Goal: Transaction & Acquisition: Purchase product/service

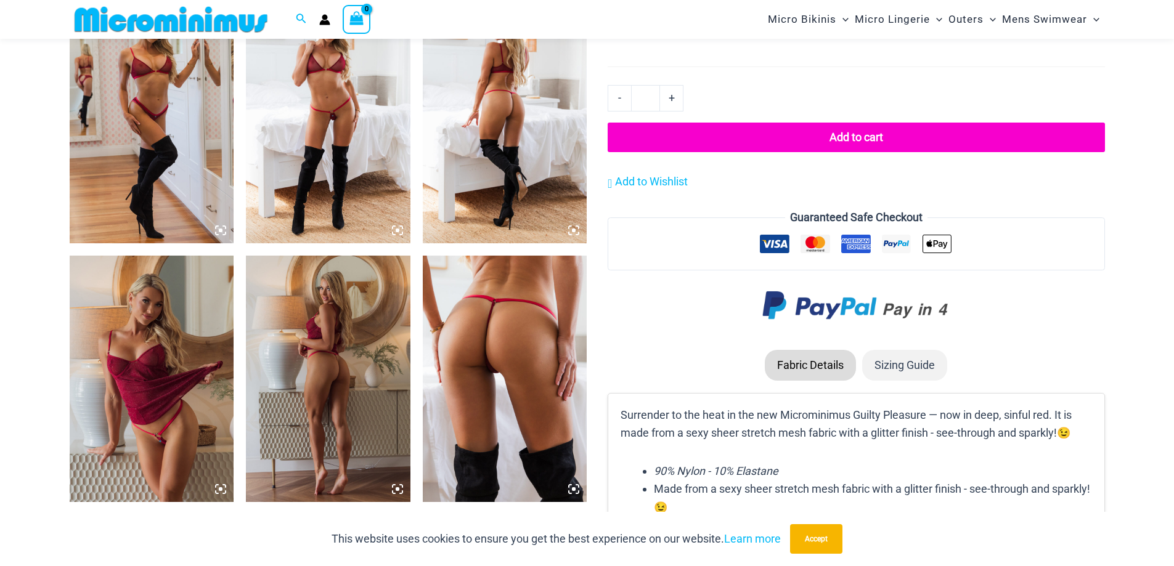
scroll to position [1471, 0]
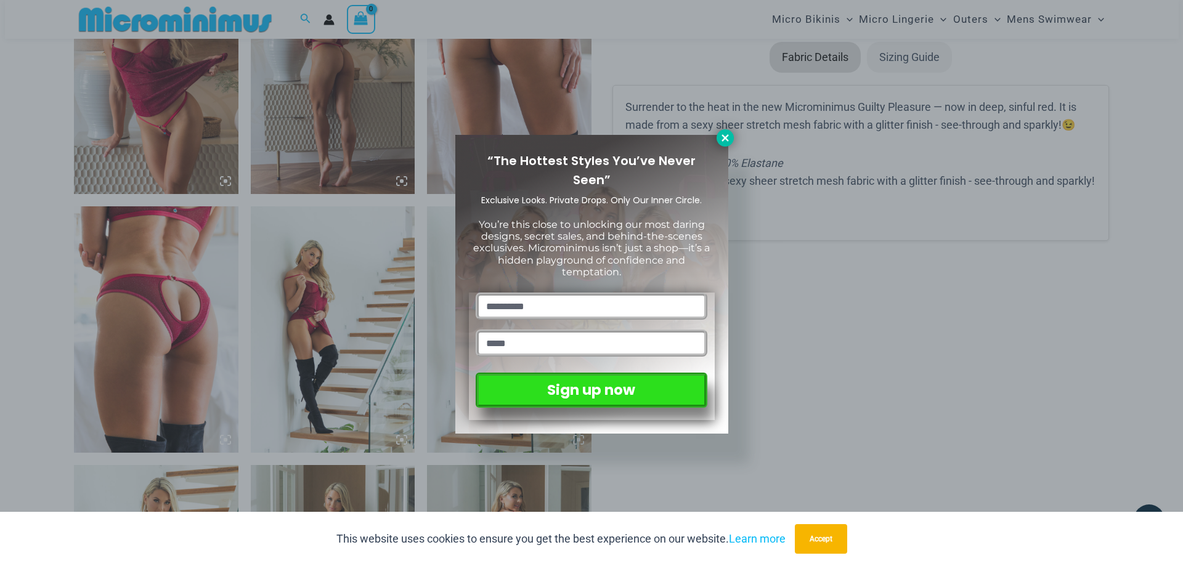
type input "****"
click at [725, 131] on button at bounding box center [725, 137] width 17 height 17
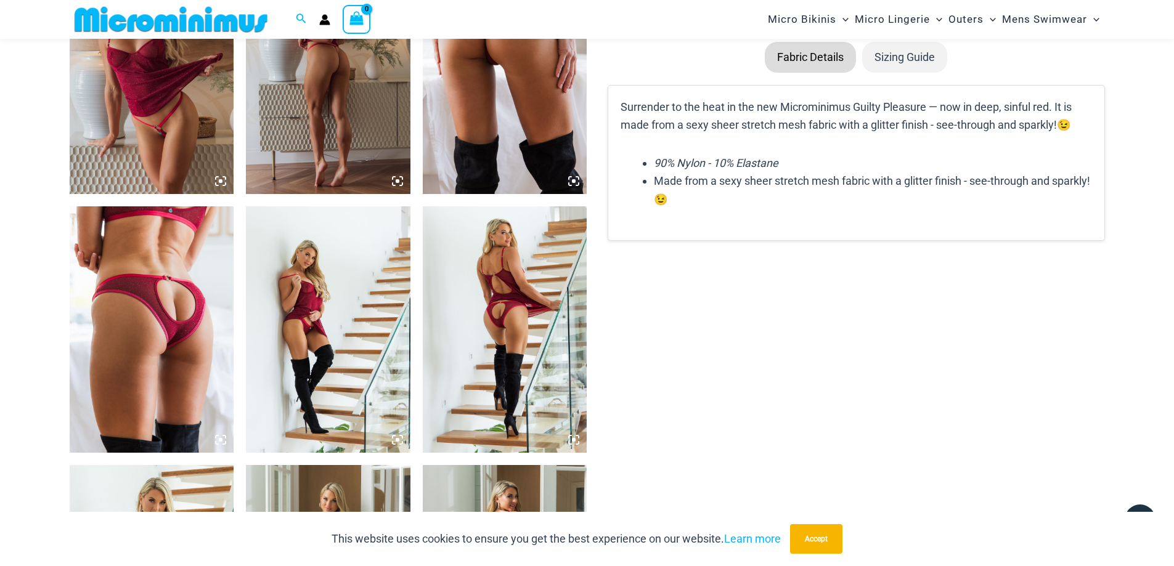
click at [488, 312] on img at bounding box center [505, 329] width 165 height 247
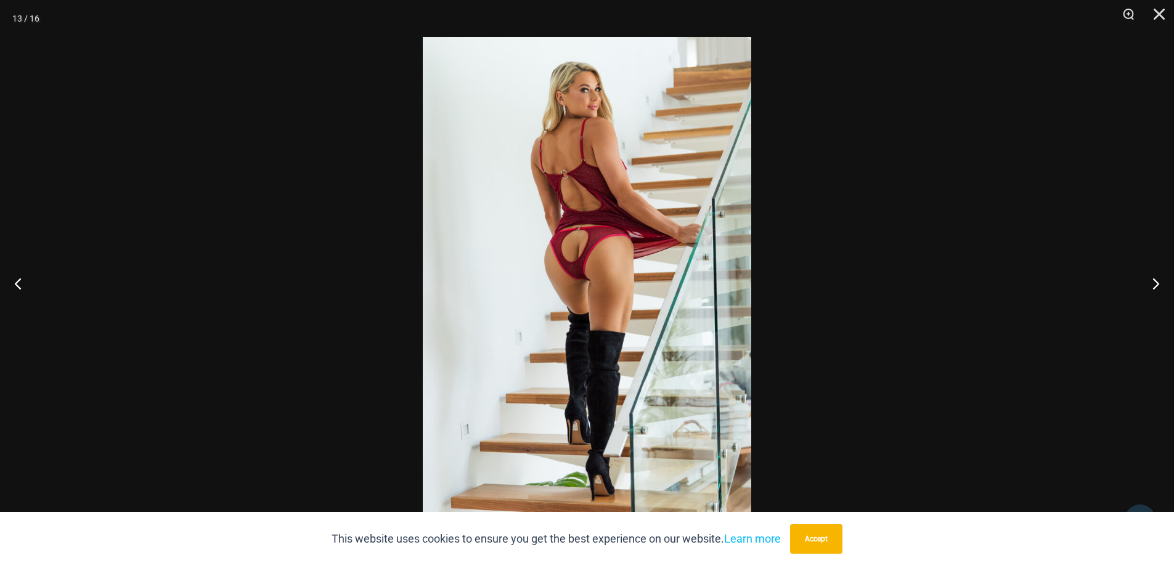
click at [596, 278] on img at bounding box center [587, 283] width 329 height 492
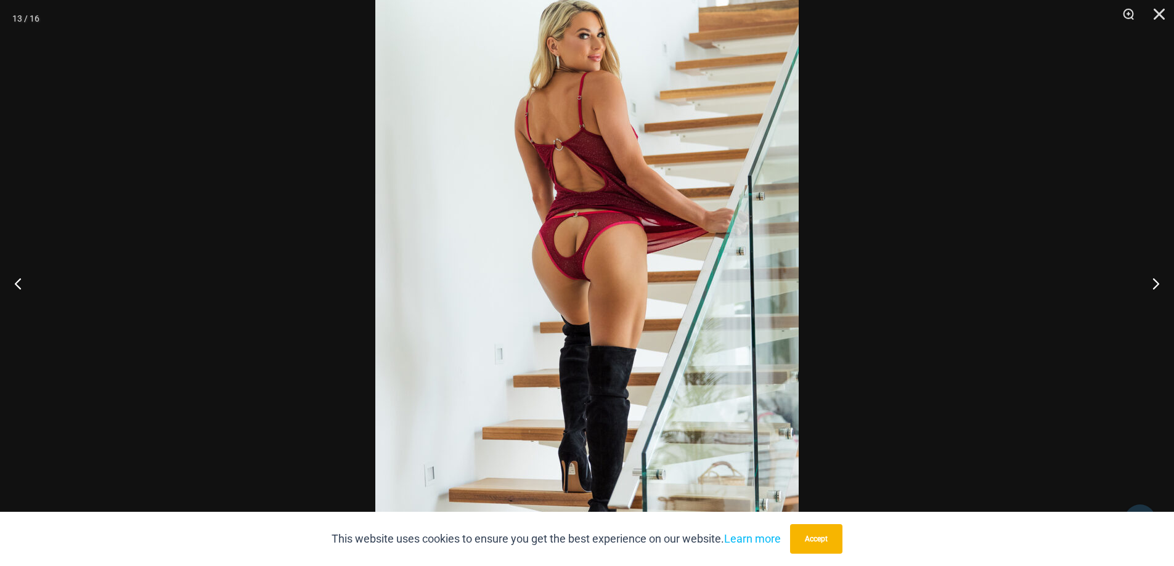
click at [596, 278] on img at bounding box center [586, 284] width 423 height 635
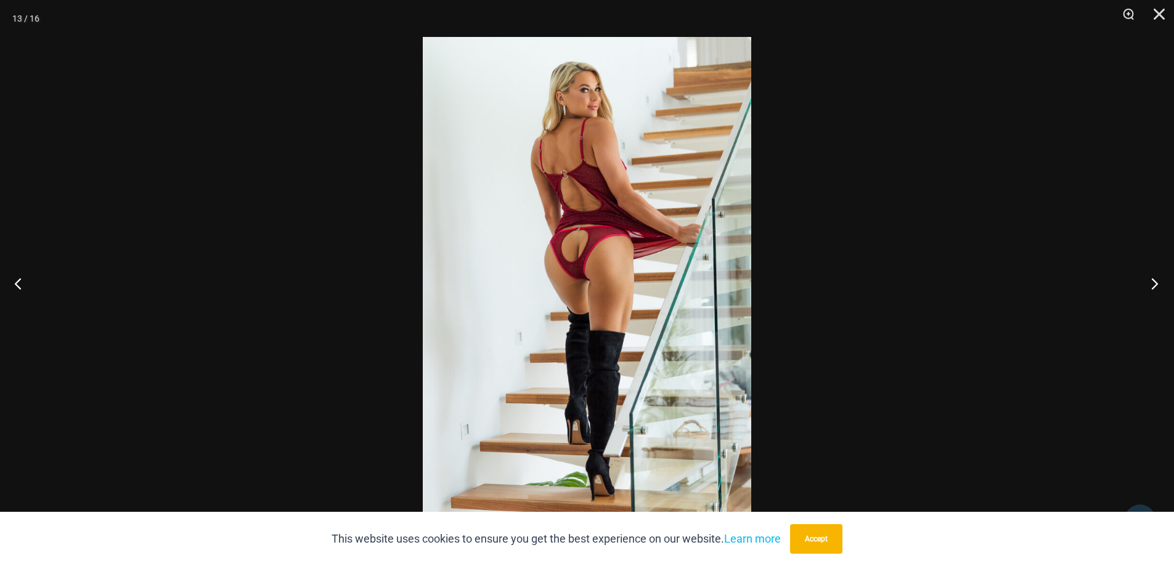
click at [1156, 296] on button "Next" at bounding box center [1151, 284] width 46 height 62
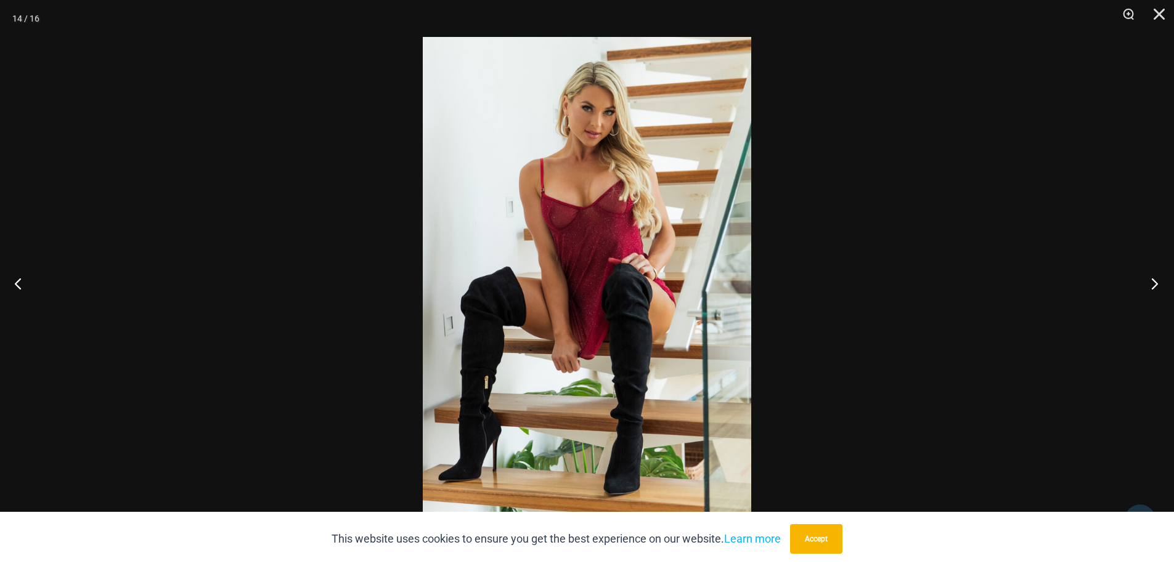
click at [1156, 296] on button "Next" at bounding box center [1151, 284] width 46 height 62
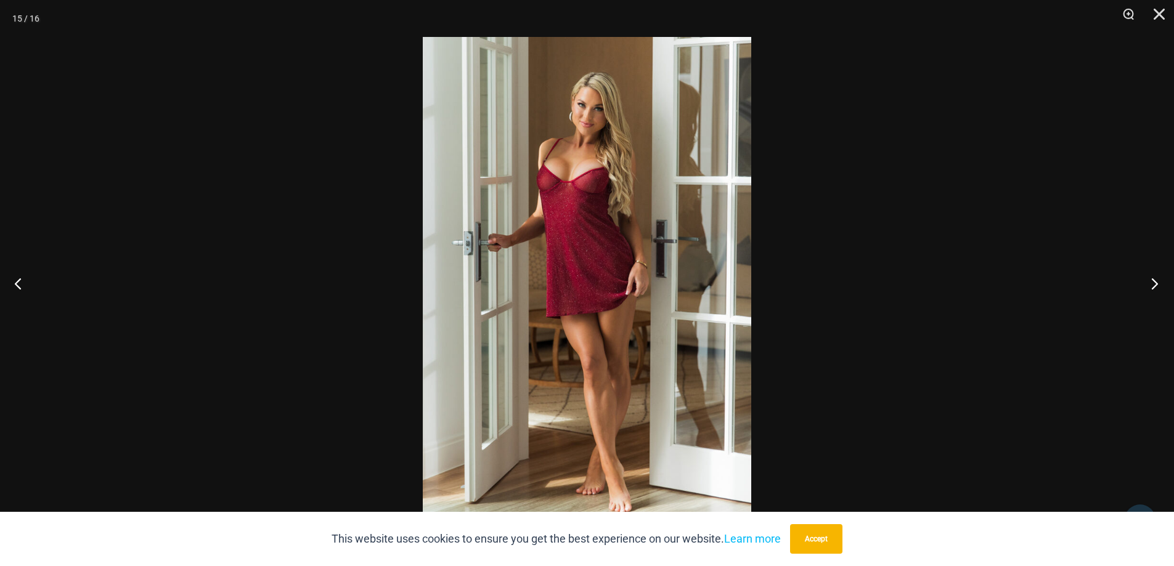
click at [1156, 296] on button "Next" at bounding box center [1151, 284] width 46 height 62
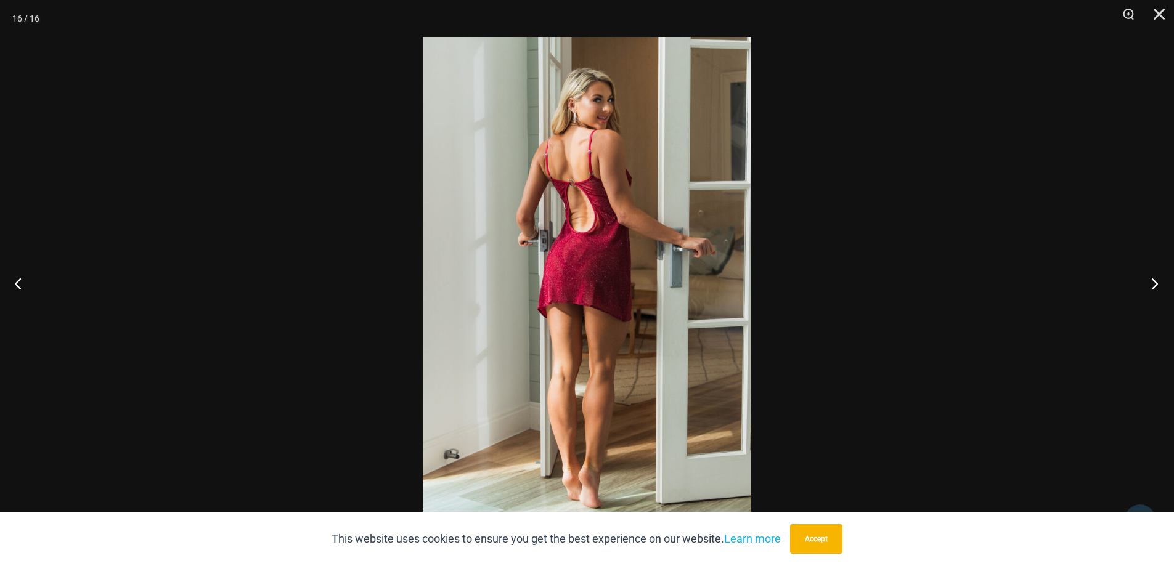
click at [1156, 296] on button "Next" at bounding box center [1151, 284] width 46 height 62
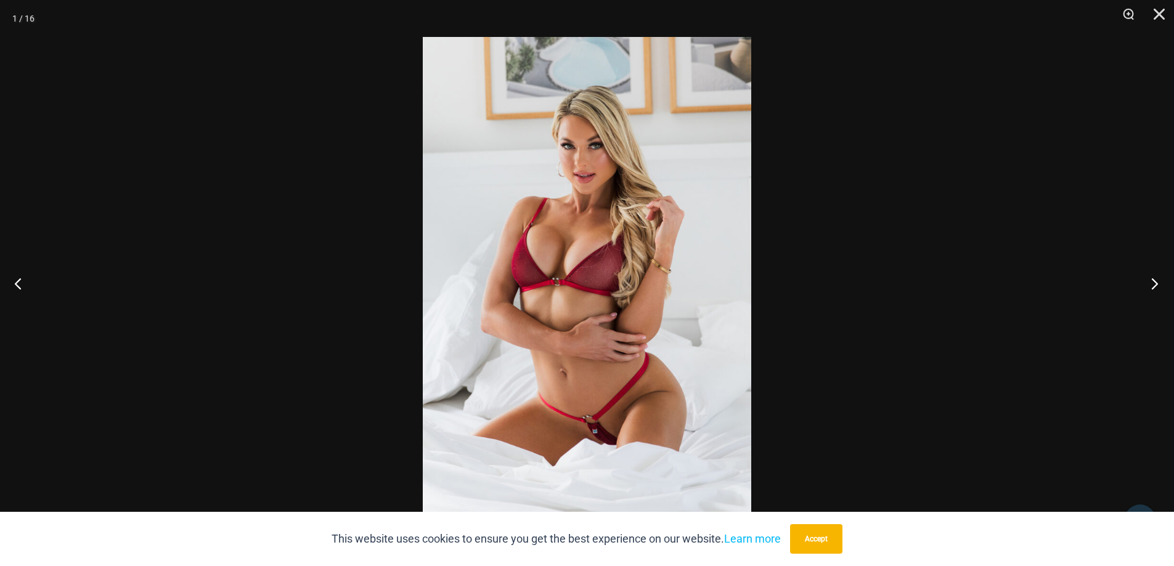
click at [1156, 296] on button "Next" at bounding box center [1151, 284] width 46 height 62
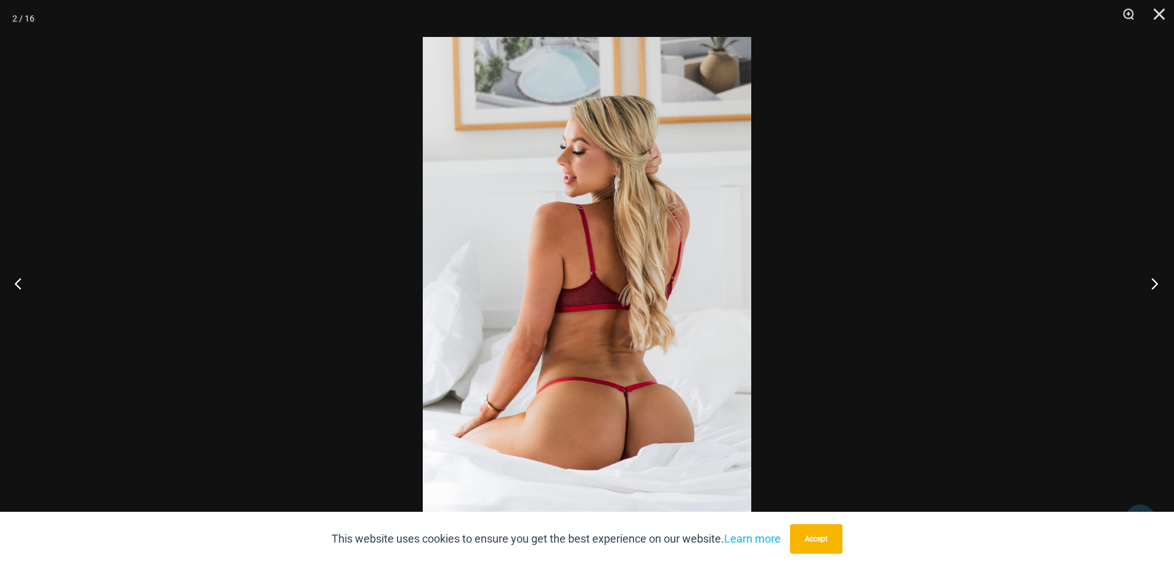
click at [1156, 296] on button "Next" at bounding box center [1151, 284] width 46 height 62
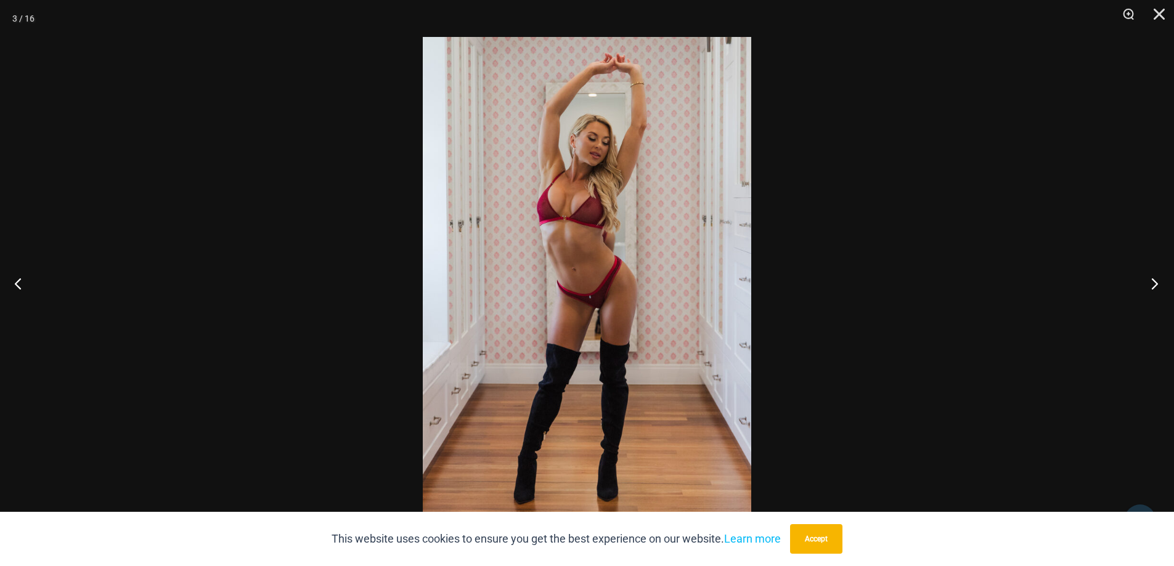
click at [1156, 296] on button "Next" at bounding box center [1151, 284] width 46 height 62
